Goal: Task Accomplishment & Management: Manage account settings

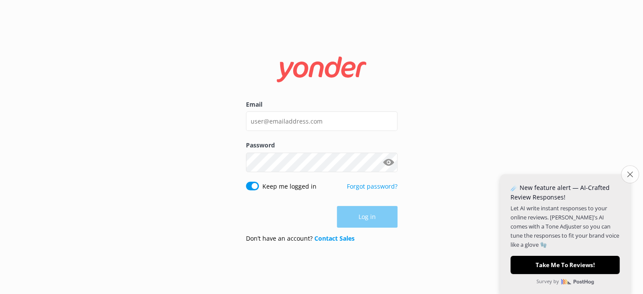
click at [631, 170] on button "Close survey" at bounding box center [630, 174] width 18 height 18
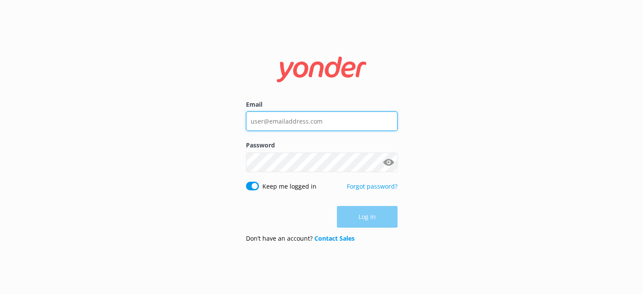
click at [312, 121] on input "Email" at bounding box center [322, 120] width 152 height 19
type input "[PERSON_NAME][EMAIL_ADDRESS][DOMAIN_NAME]"
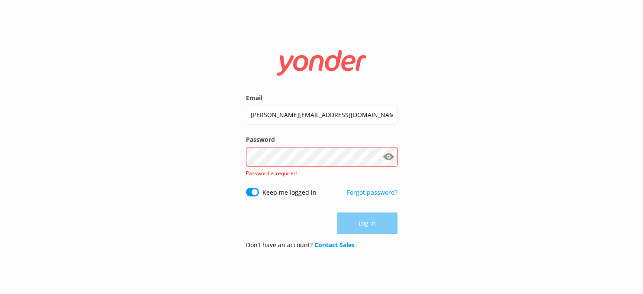
click at [493, 159] on div "Email [PERSON_NAME][EMAIL_ADDRESS][DOMAIN_NAME] Password Show password Password…" at bounding box center [321, 147] width 643 height 294
